Goal: Information Seeking & Learning: Learn about a topic

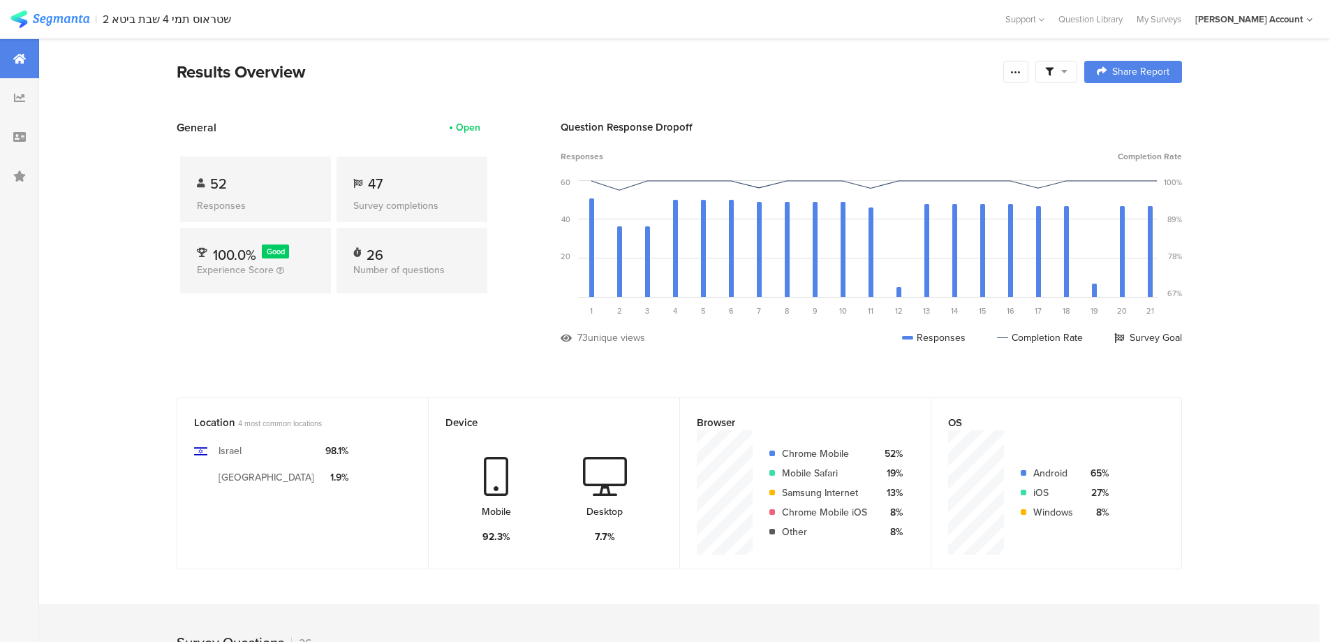
click at [272, 182] on div "52" at bounding box center [255, 183] width 117 height 21
click at [1029, 69] on div at bounding box center [1016, 72] width 25 height 22
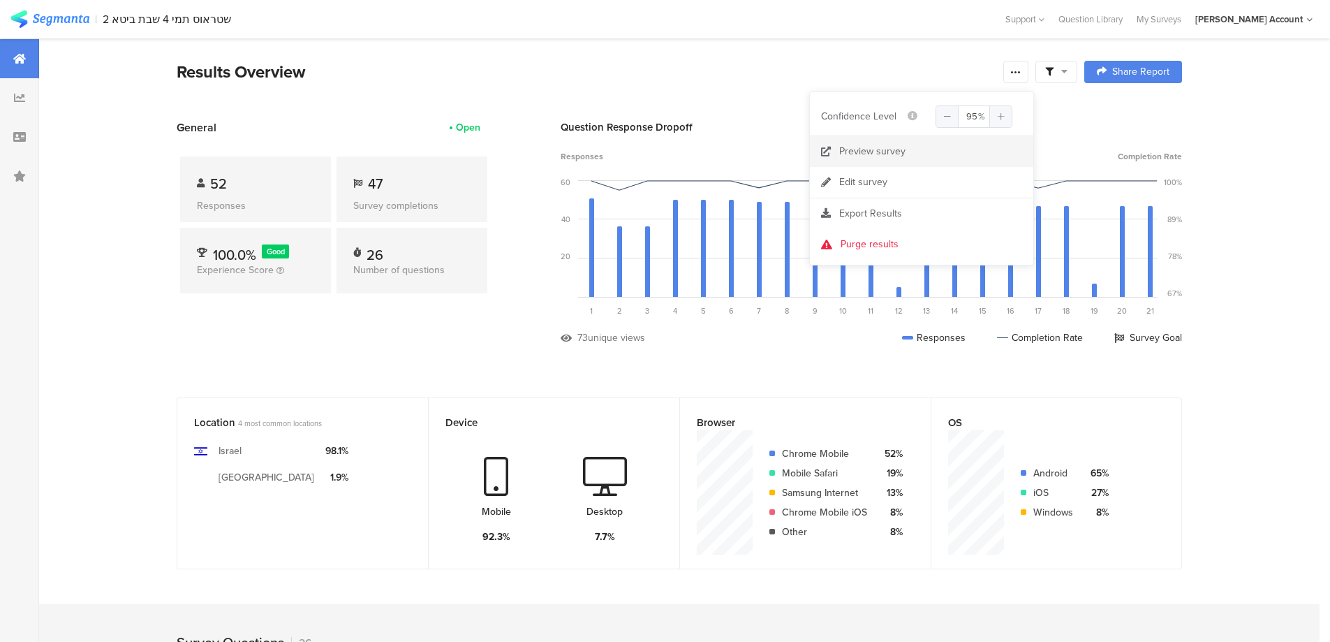
click at [906, 153] on link "Preview survey" at bounding box center [921, 151] width 223 height 31
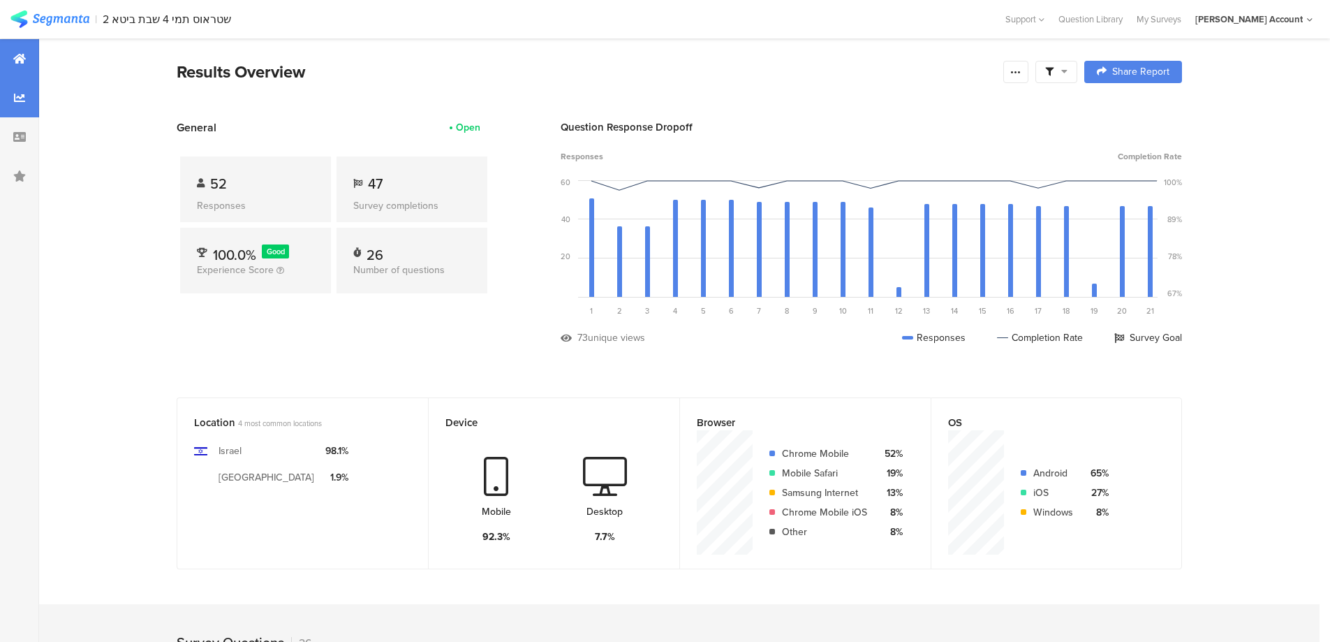
click at [21, 104] on div at bounding box center [19, 97] width 39 height 39
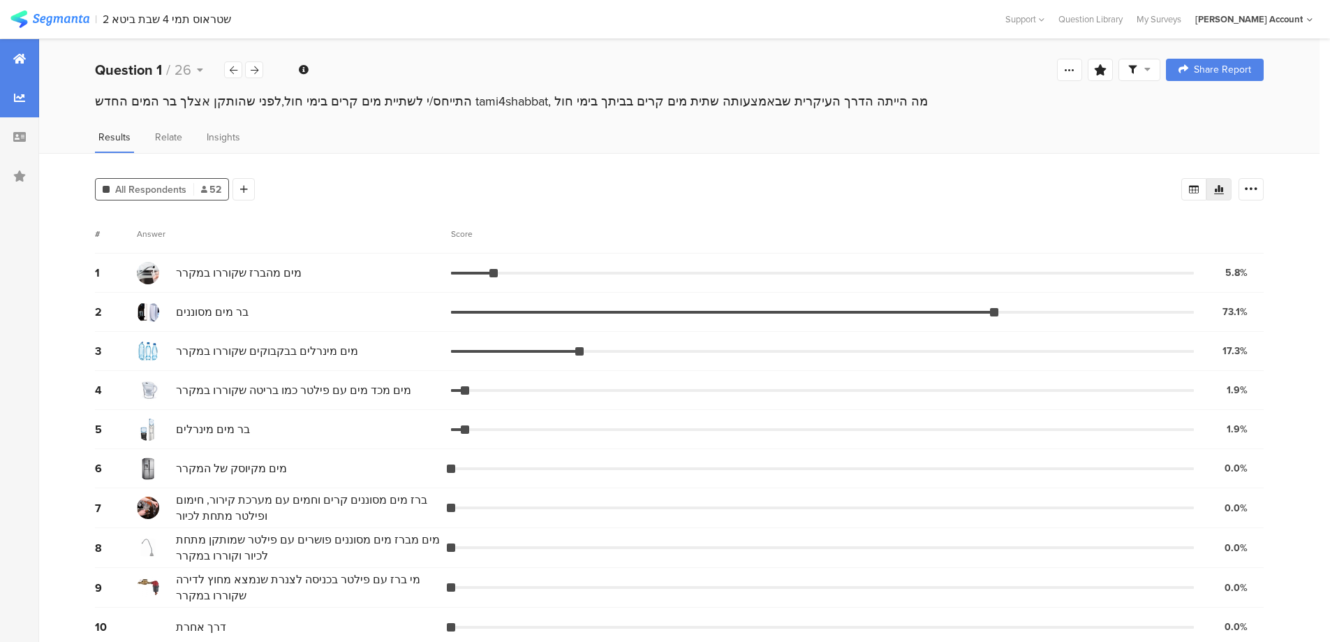
click at [15, 64] on icon at bounding box center [19, 58] width 13 height 11
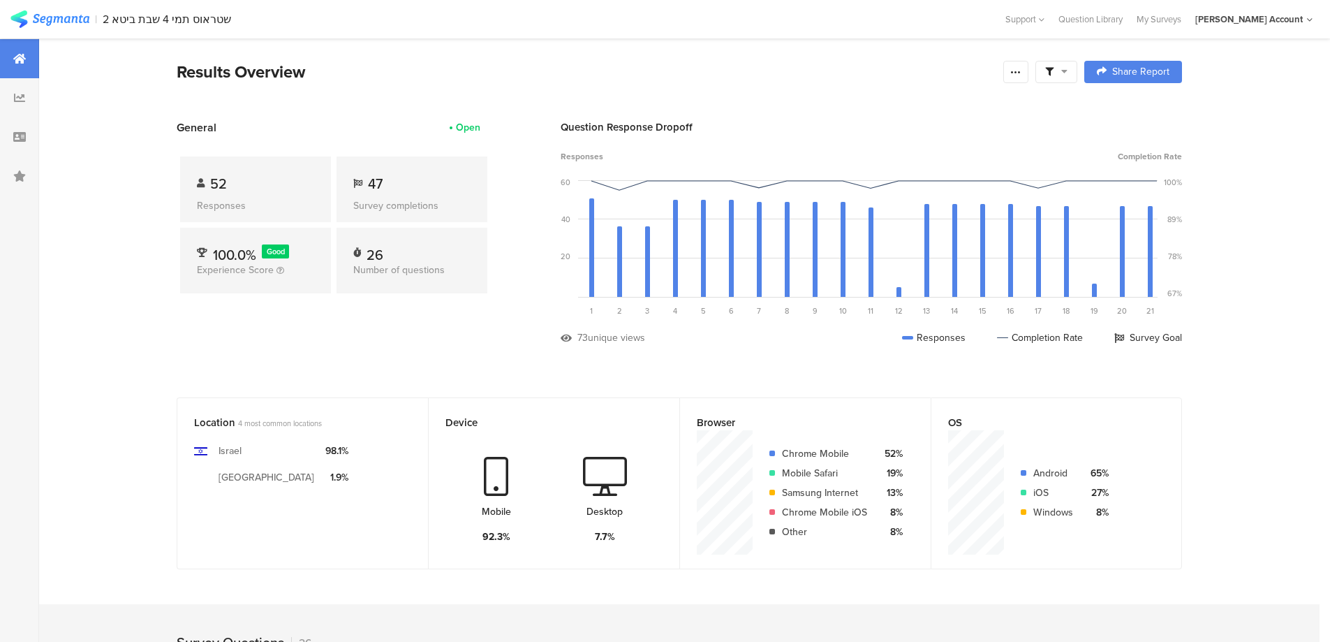
click at [166, 20] on div "2 שטראוס תמי 4 שבת ביטא" at bounding box center [167, 19] width 128 height 13
click at [1166, 24] on div "My Surveys" at bounding box center [1159, 19] width 59 height 13
click at [1092, 17] on div "Question Library" at bounding box center [1091, 19] width 78 height 13
click at [1078, 72] on div at bounding box center [1057, 72] width 42 height 22
click at [1022, 73] on icon at bounding box center [1015, 71] width 11 height 11
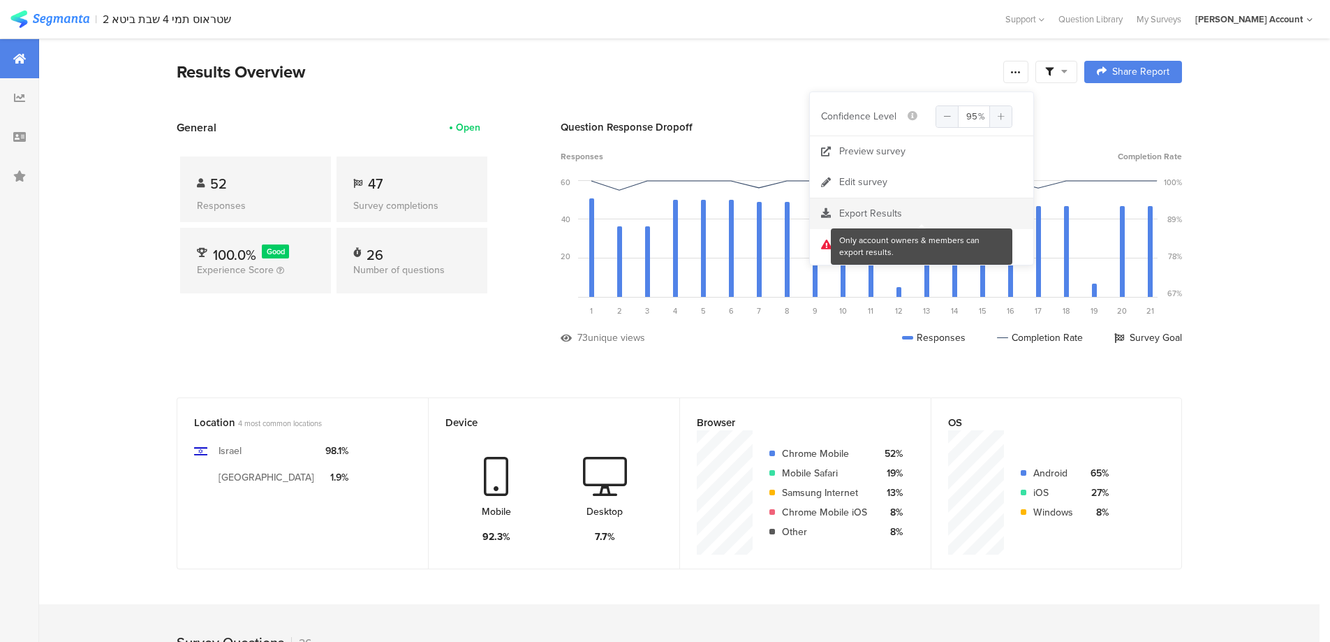
click at [887, 216] on div at bounding box center [921, 214] width 223 height 14
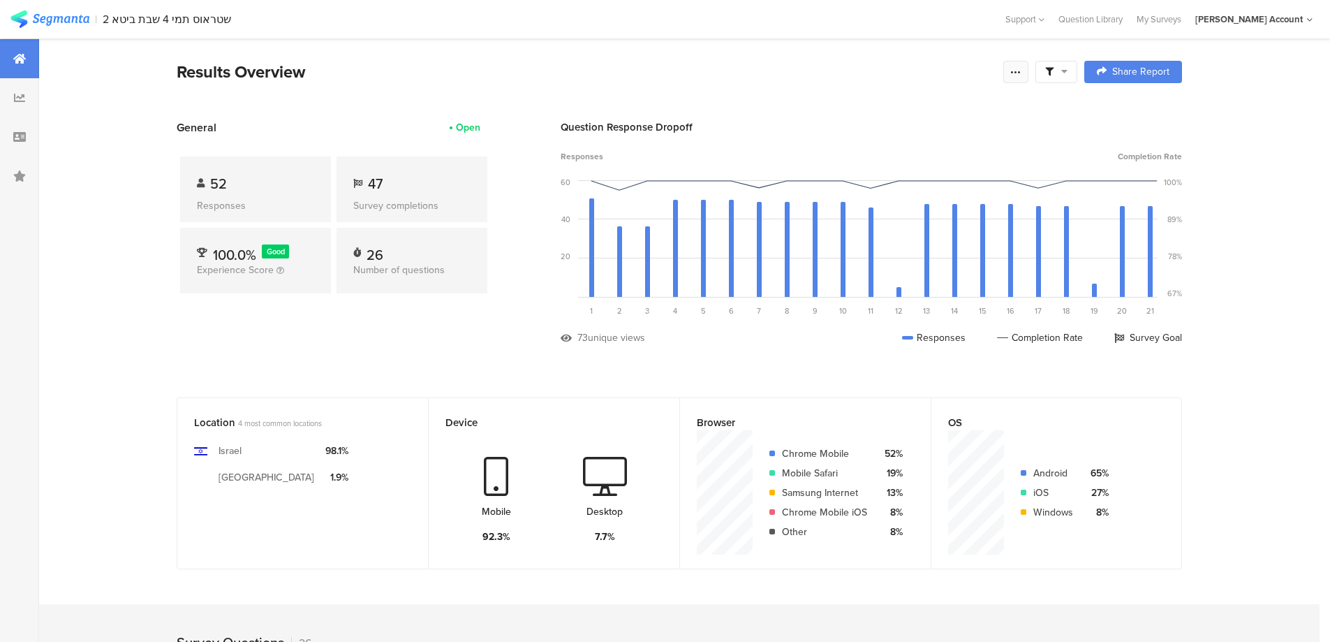
click at [1015, 71] on icon at bounding box center [1015, 71] width 11 height 11
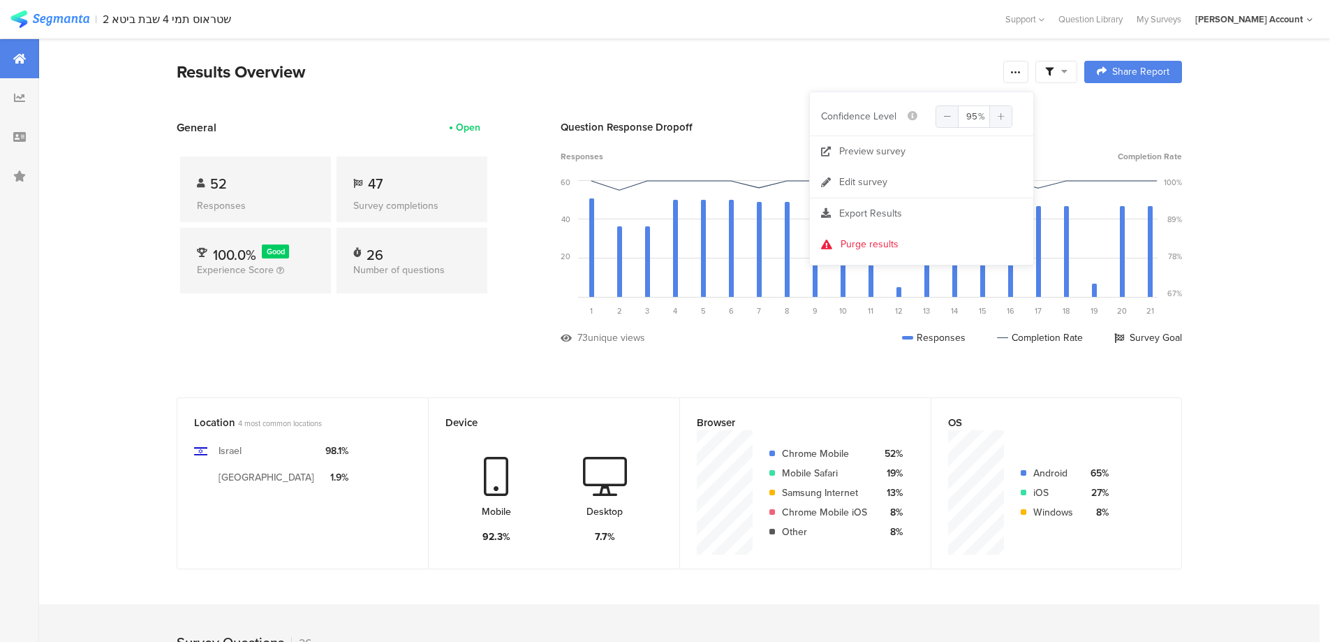
click at [1292, 23] on div "[PERSON_NAME] Account" at bounding box center [1250, 19] width 108 height 13
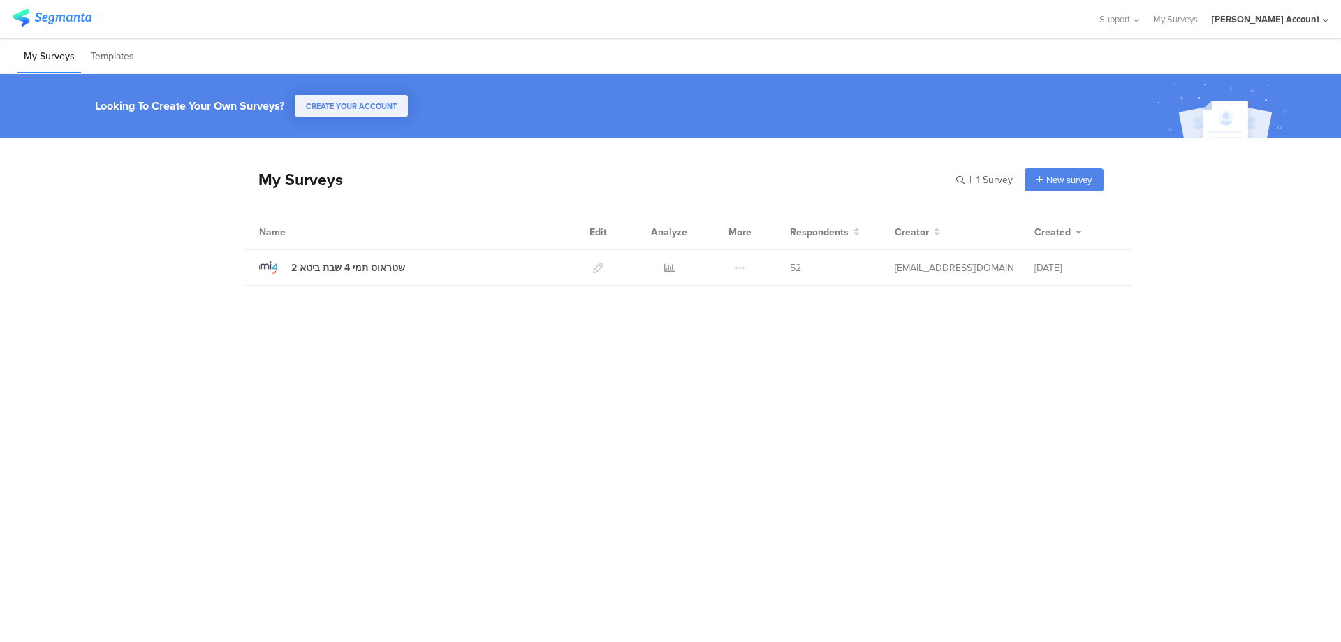
click at [57, 60] on li "My Surveys" at bounding box center [49, 57] width 64 height 33
